Goal: Task Accomplishment & Management: Use online tool/utility

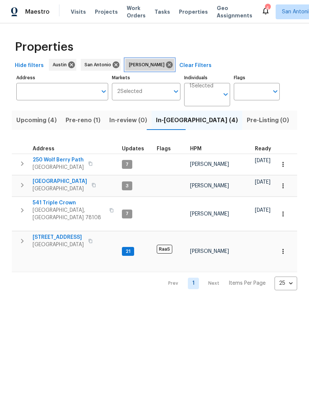
click at [142, 68] on span "[PERSON_NAME]" at bounding box center [148, 64] width 39 height 7
click at [218, 97] on input "Individuals" at bounding box center [204, 97] width 30 height 17
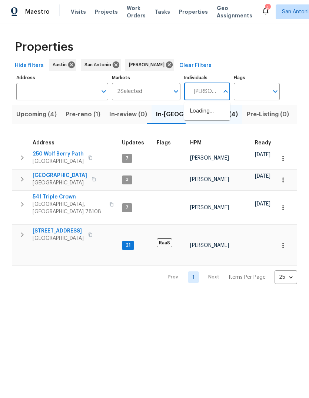
type input "[PERSON_NAME]"
click at [210, 118] on li "[PERSON_NAME]" at bounding box center [207, 115] width 34 height 16
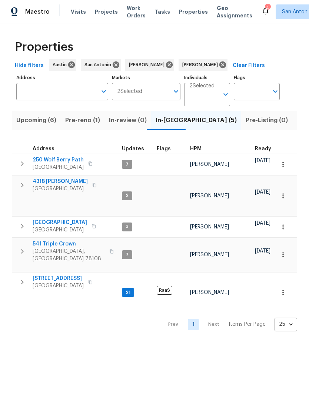
click at [20, 278] on icon "button" at bounding box center [22, 282] width 9 height 9
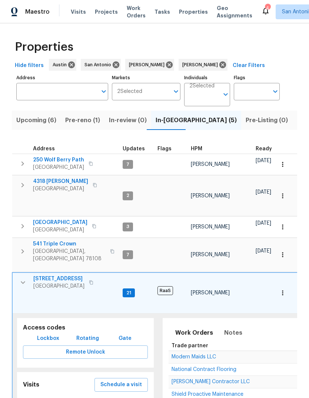
click at [73, 123] on span "Pre-reno (1)" at bounding box center [82, 120] width 35 height 10
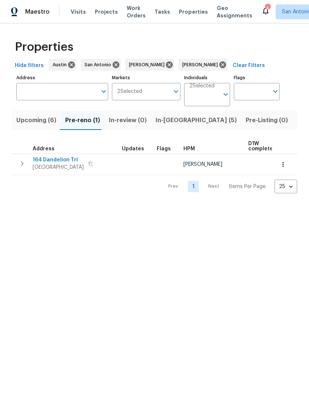
click at [32, 122] on span "Upcoming (6)" at bounding box center [36, 120] width 40 height 10
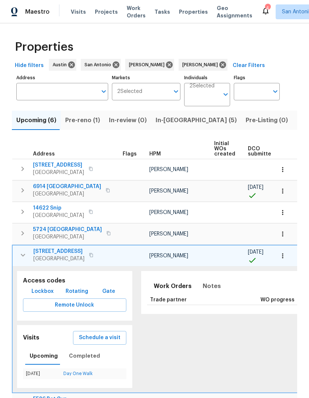
click at [21, 260] on icon "button" at bounding box center [23, 255] width 9 height 9
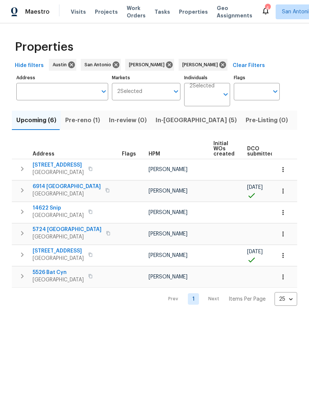
click at [285, 174] on button "button" at bounding box center [283, 170] width 16 height 16
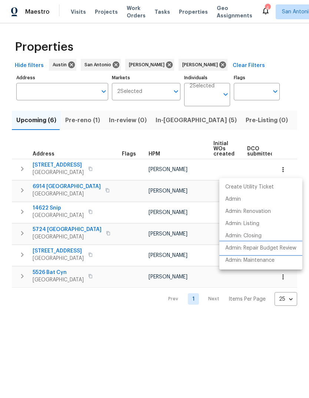
click at [269, 249] on p "Admin: Repair Budget Review" at bounding box center [260, 249] width 71 height 8
